Goal: Find specific page/section: Find specific page/section

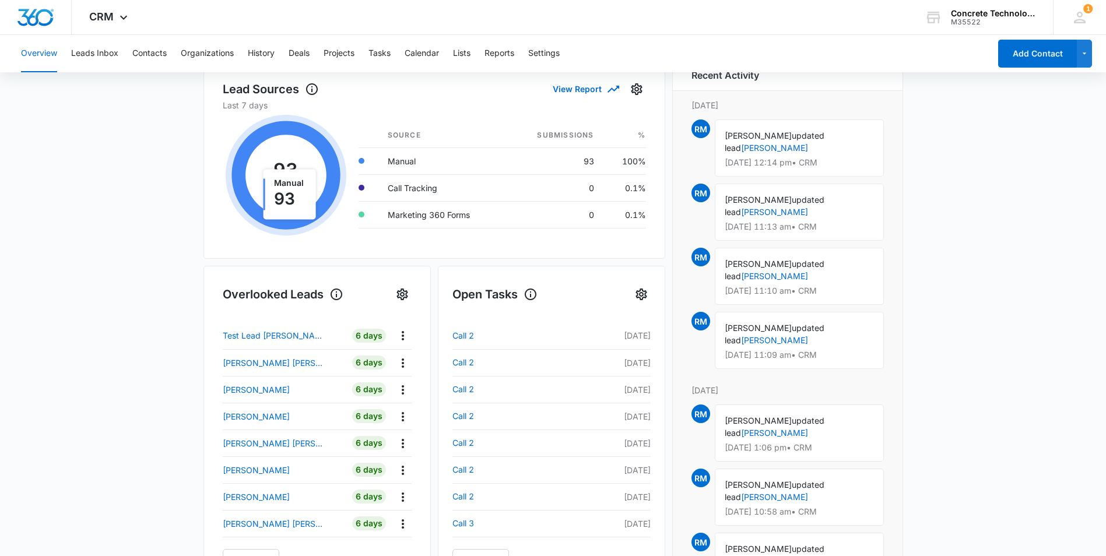
click at [47, 197] on main "Overview Total Leads 22 0 New [DATE] Go to Leads Lead Submissions this Week 93 …" at bounding box center [553, 384] width 1106 height 898
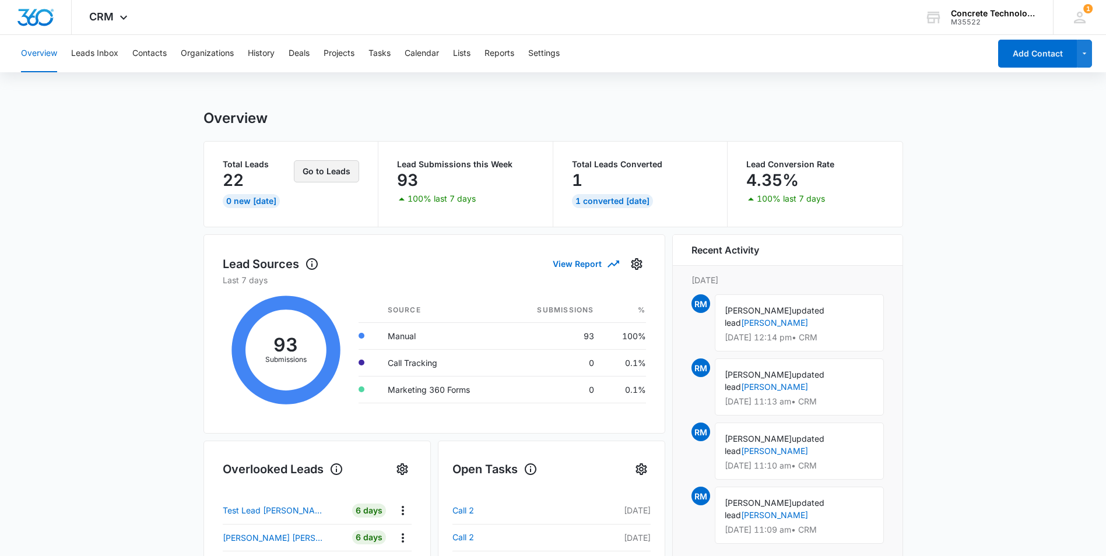
click at [331, 171] on button "Go to Leads" at bounding box center [326, 171] width 65 height 22
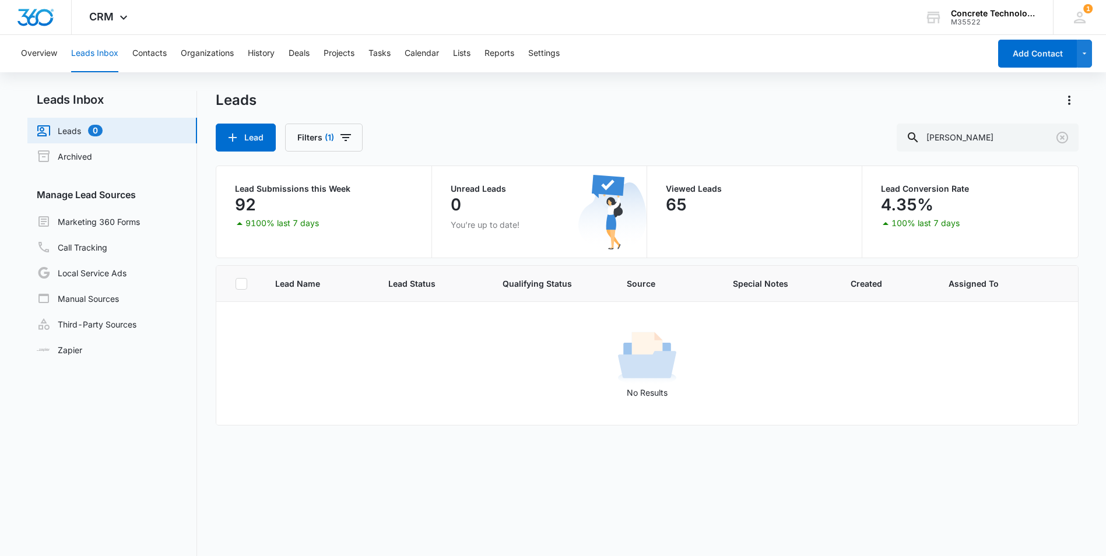
click at [65, 131] on link "Leads 0" at bounding box center [70, 131] width 66 height 14
click at [1064, 138] on icon "Clear" at bounding box center [1063, 138] width 14 height 14
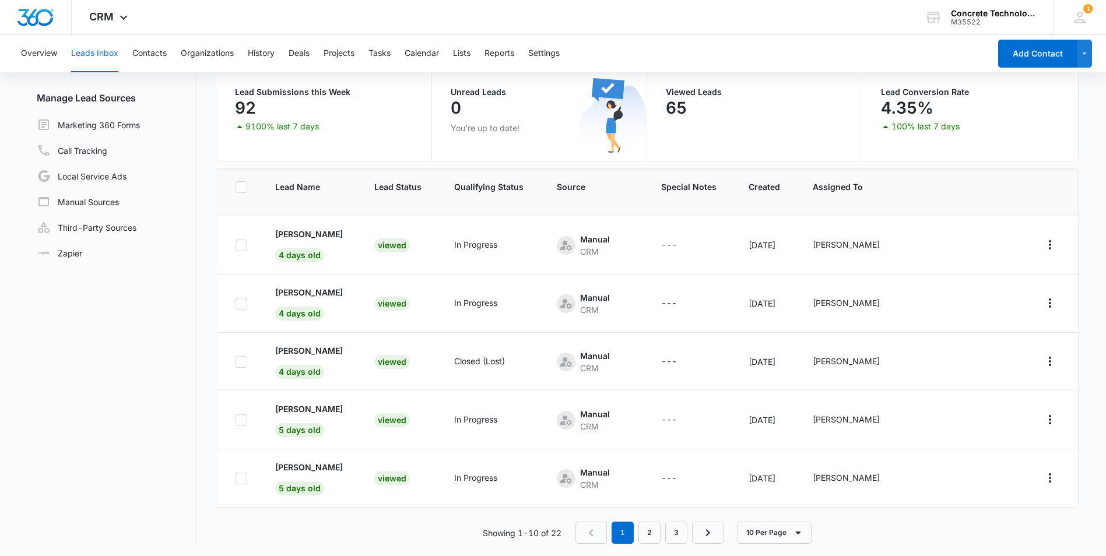
scroll to position [99, 0]
click at [650, 534] on link "2" at bounding box center [650, 531] width 22 height 22
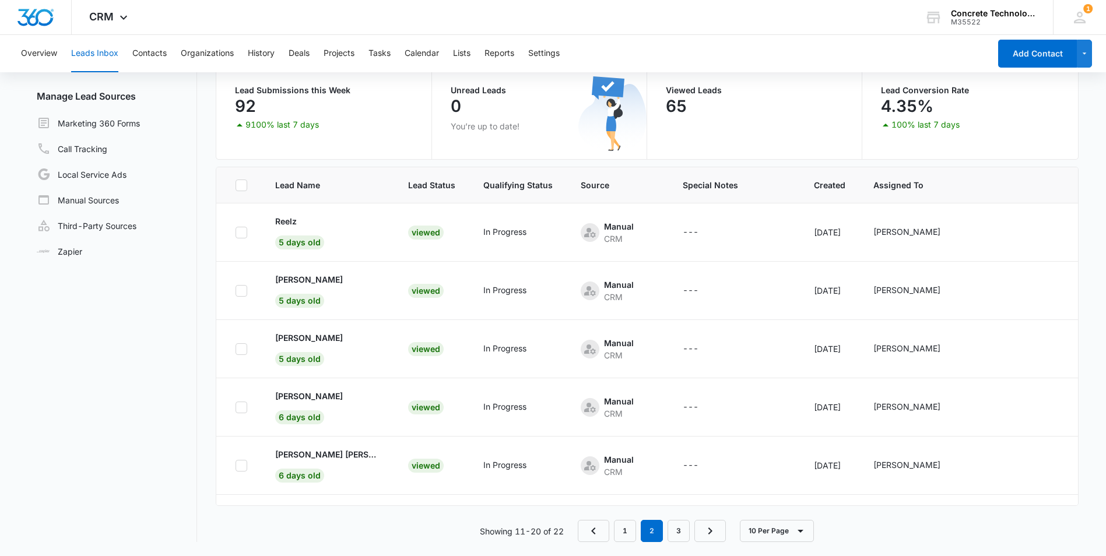
scroll to position [289, 0]
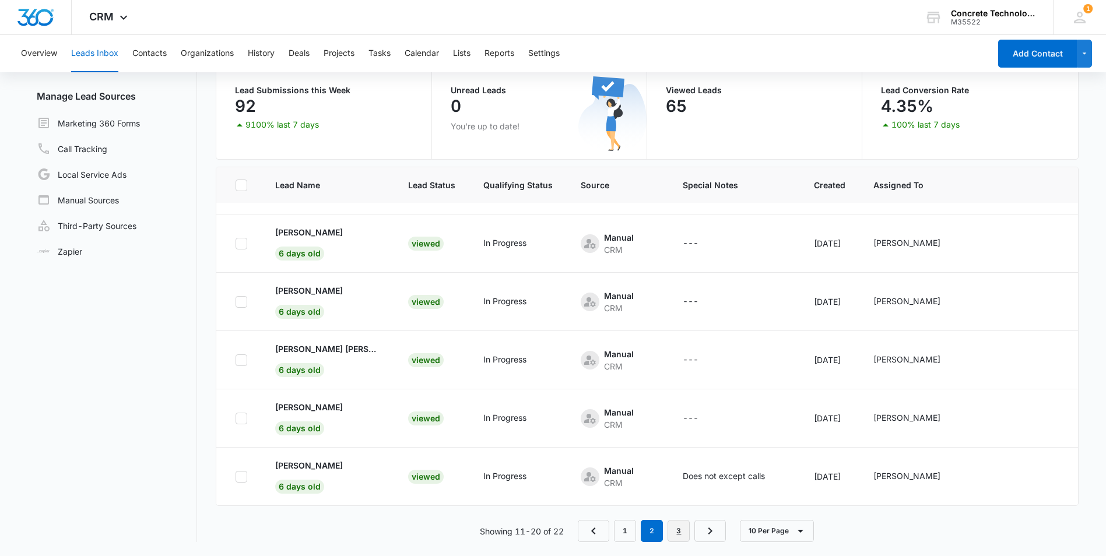
click at [684, 530] on link "3" at bounding box center [679, 531] width 22 height 22
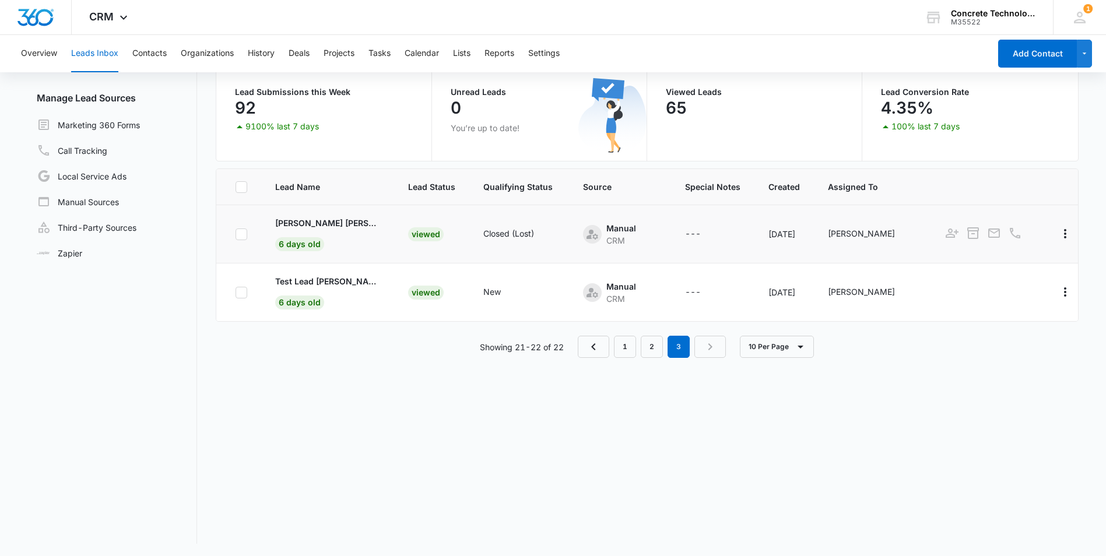
scroll to position [99, 0]
click at [621, 356] on link "1" at bounding box center [625, 345] width 22 height 22
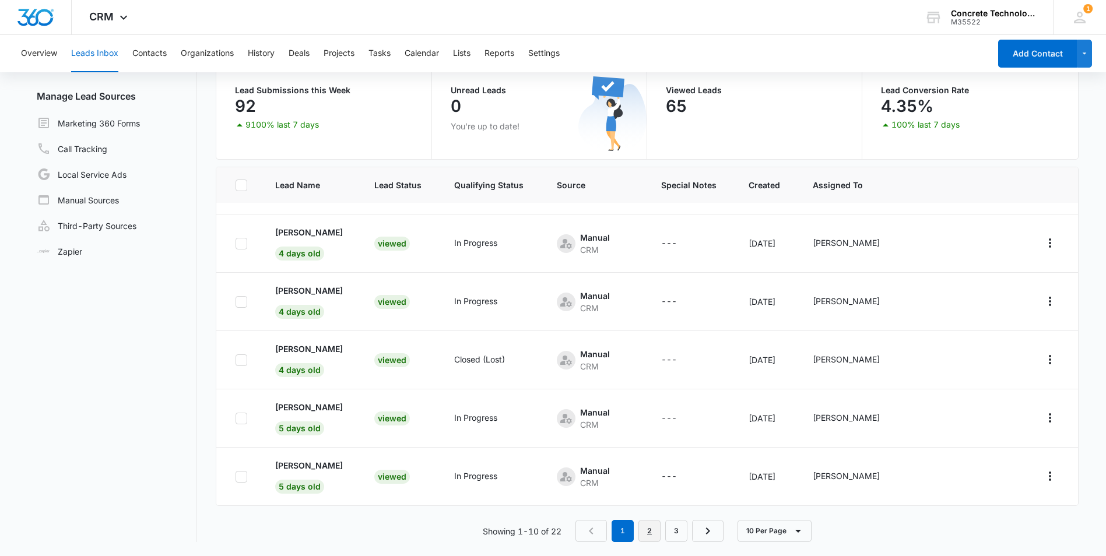
click at [647, 530] on link "2" at bounding box center [650, 531] width 22 height 22
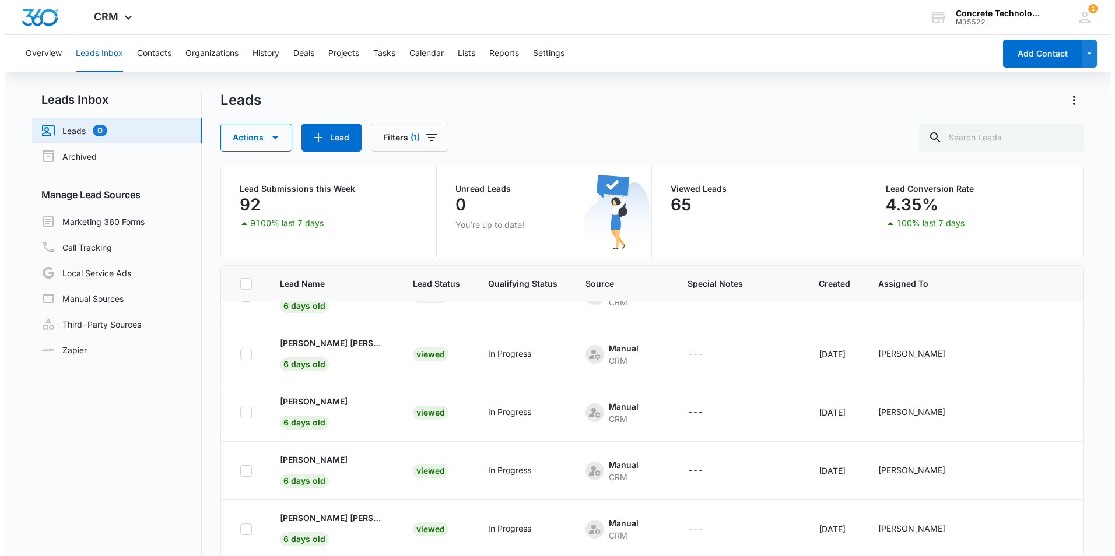
scroll to position [233, 0]
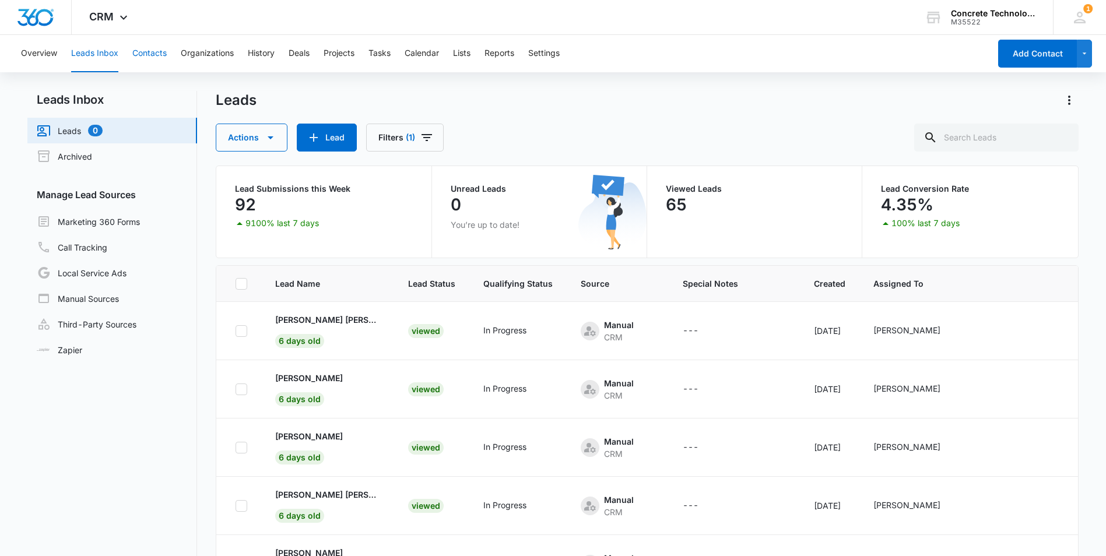
click at [145, 55] on button "Contacts" at bounding box center [149, 53] width 34 height 37
